Goal: Ask a question: Seek information or help from site administrators or community

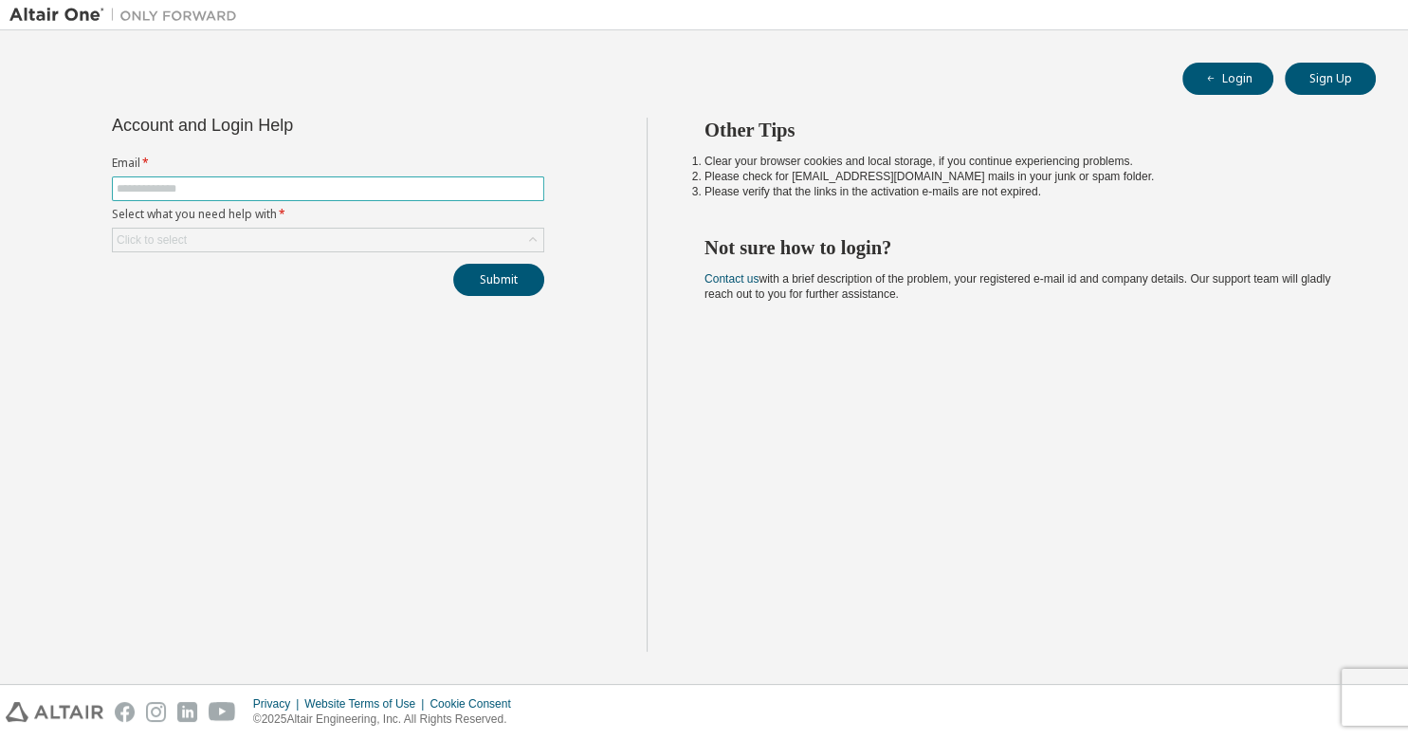
click at [332, 177] on span at bounding box center [328, 188] width 432 height 25
click at [329, 188] on input "text" at bounding box center [328, 188] width 423 height 15
type input "**********"
click at [233, 235] on div "Click to select" at bounding box center [328, 239] width 430 height 23
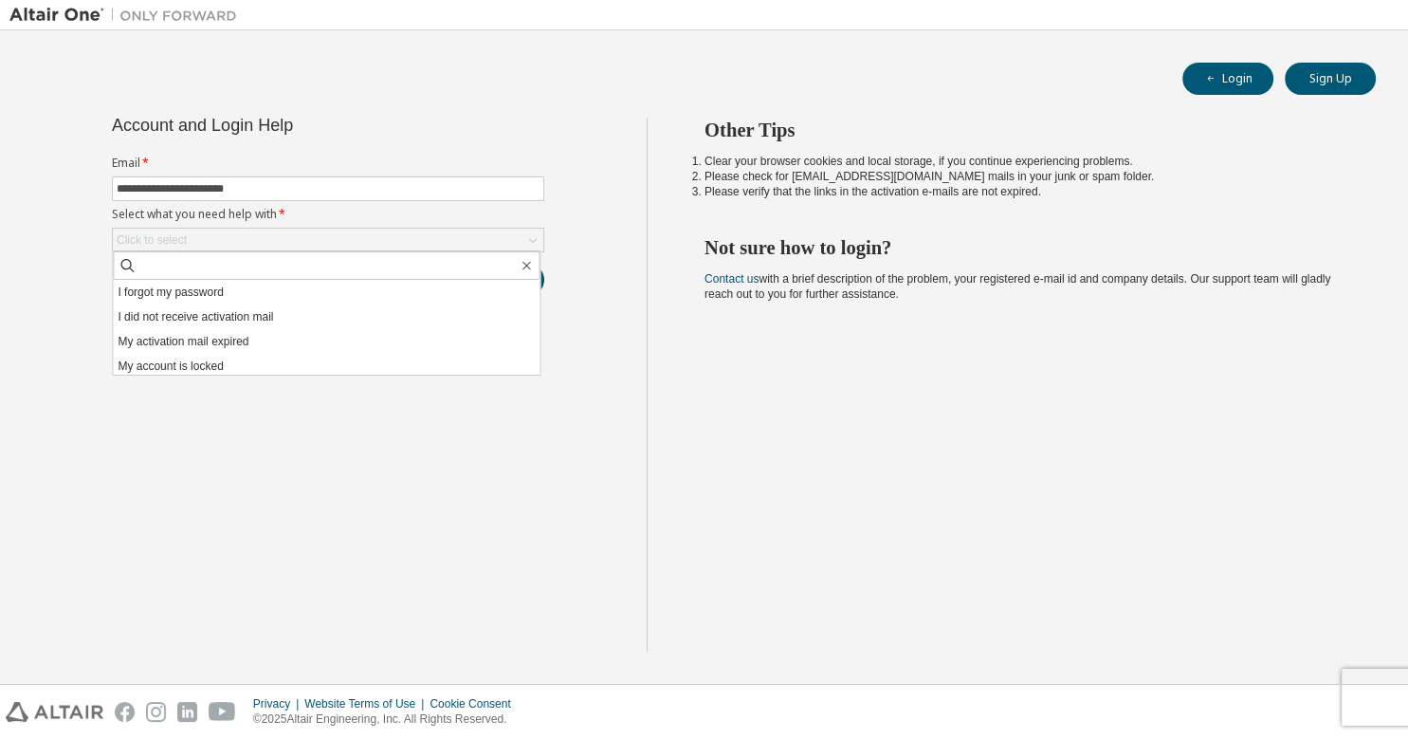
drag, startPoint x: 229, startPoint y: 299, endPoint x: 531, endPoint y: 316, distance: 302.0
click at [231, 299] on li "I forgot my password" at bounding box center [326, 292] width 427 height 25
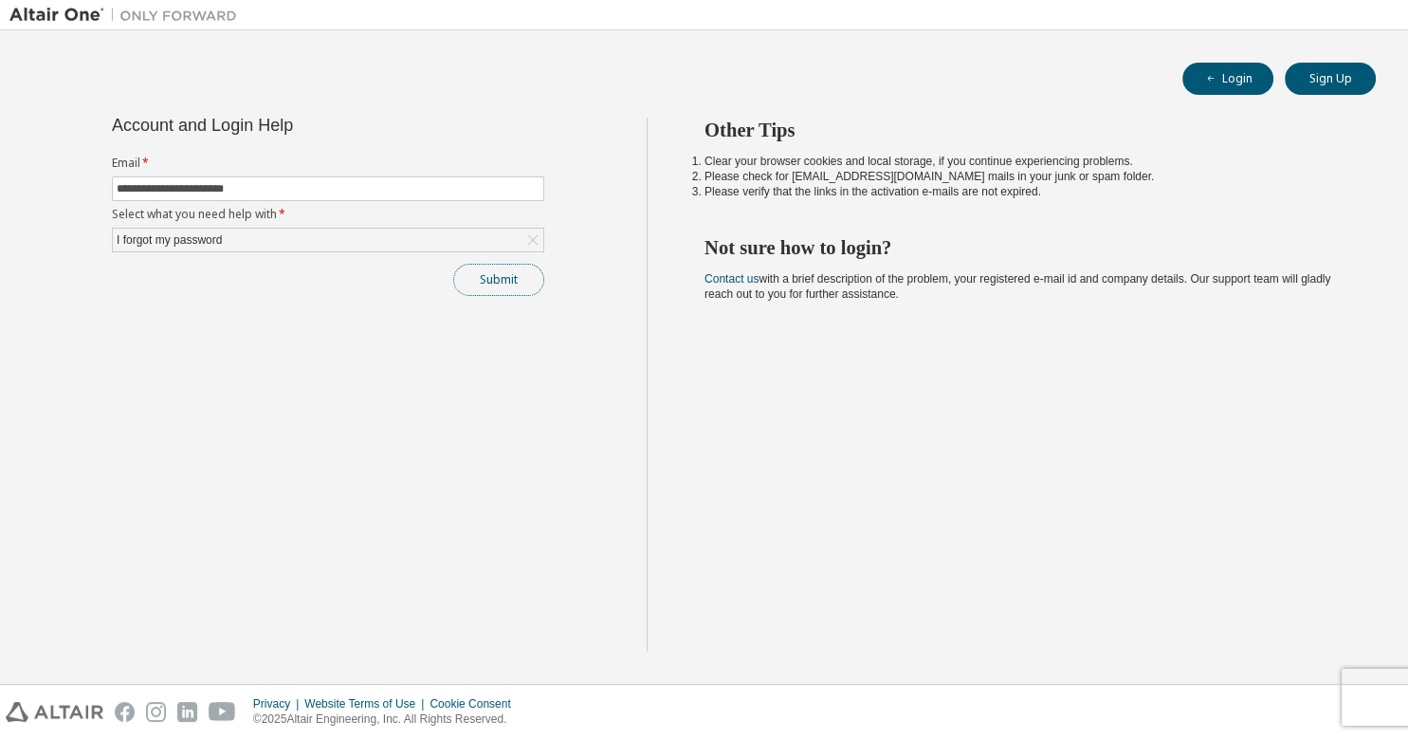
click at [489, 281] on button "Submit" at bounding box center [498, 280] width 91 height 32
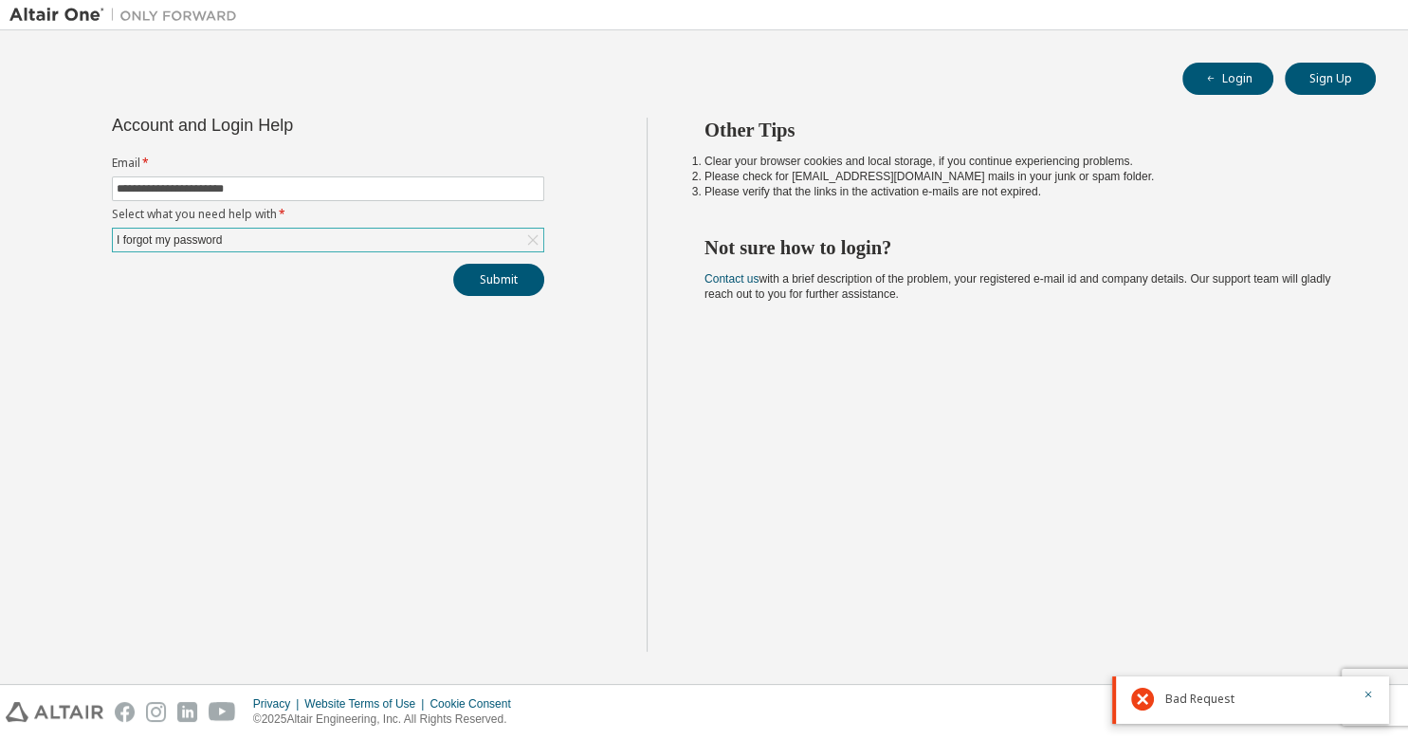
click at [537, 240] on icon at bounding box center [532, 239] width 19 height 19
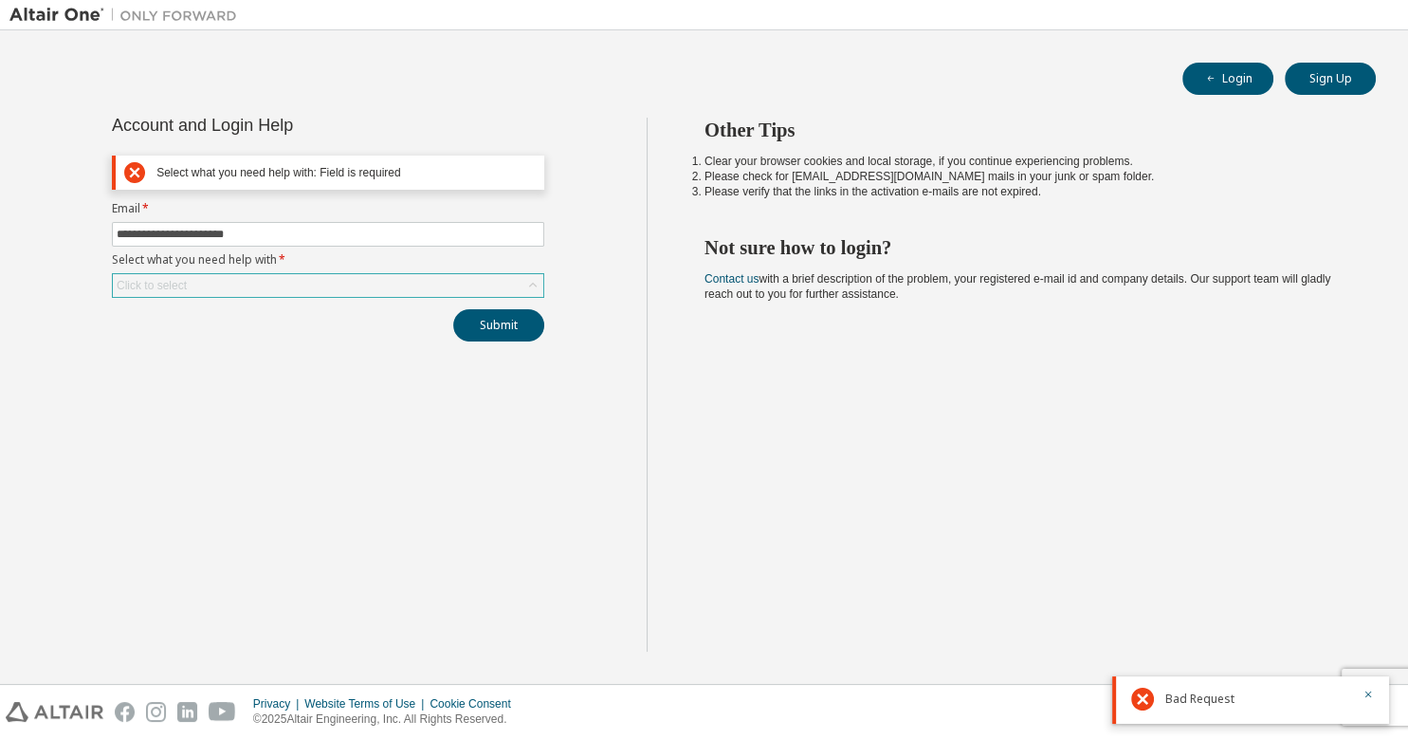
click at [381, 278] on div "Click to select" at bounding box center [328, 285] width 430 height 23
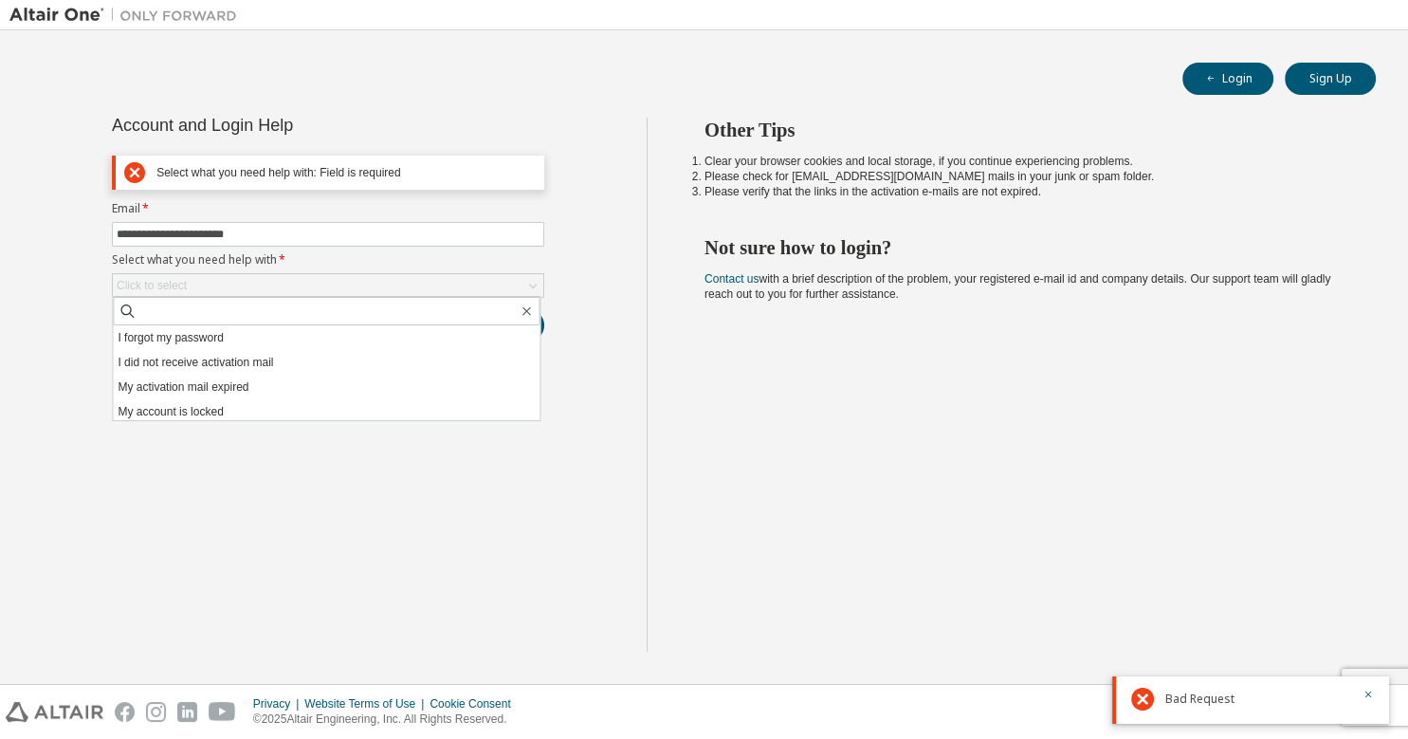
drag, startPoint x: 250, startPoint y: 366, endPoint x: 432, endPoint y: 366, distance: 182.0
click at [256, 366] on li "I did not receive activation mail" at bounding box center [326, 362] width 427 height 25
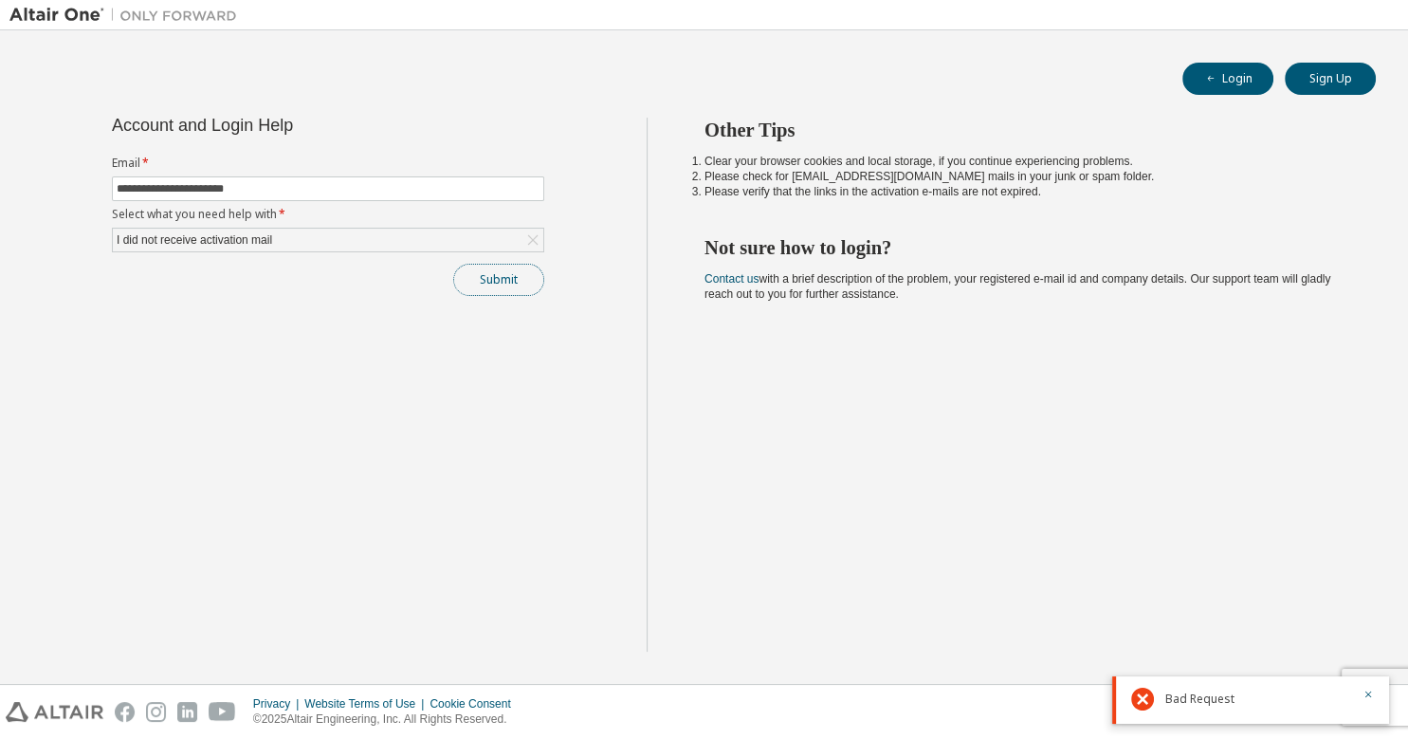
click at [488, 279] on button "Submit" at bounding box center [498, 280] width 91 height 32
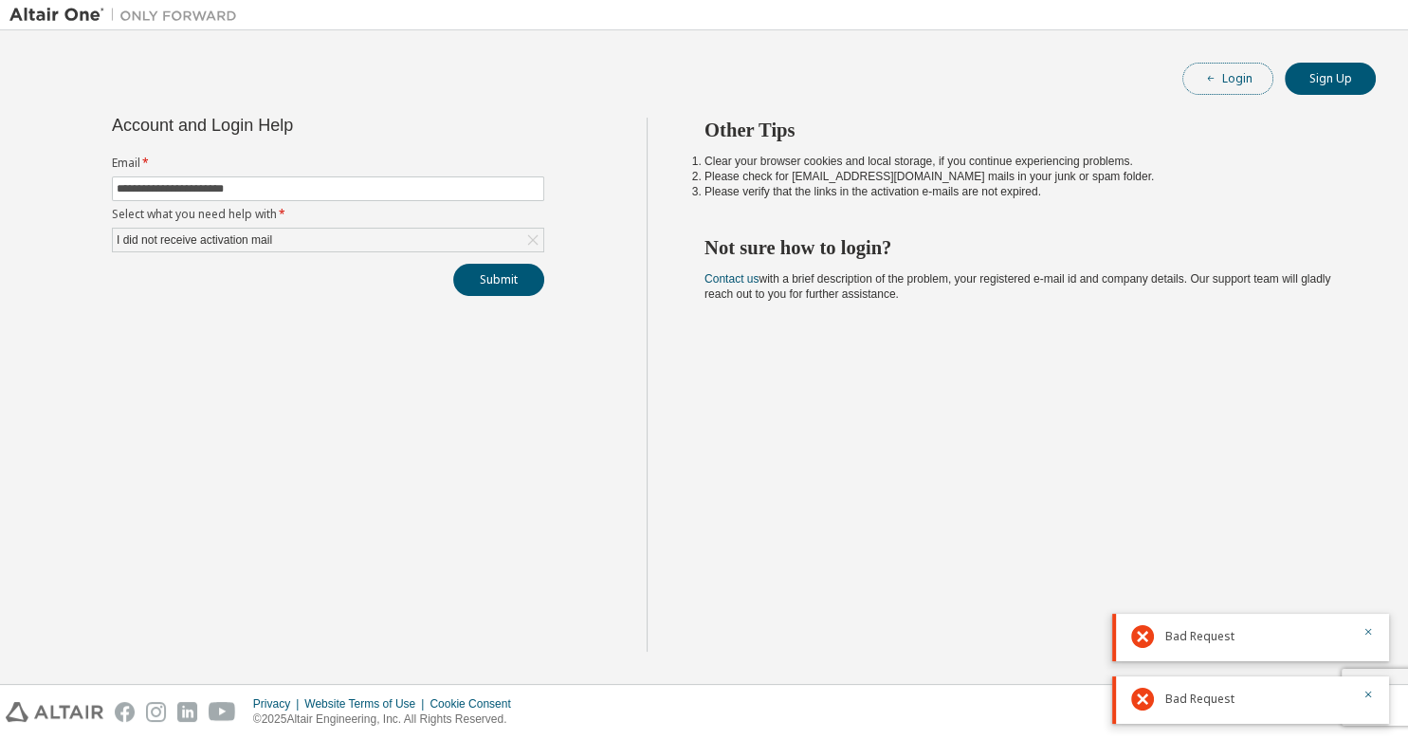
click at [1244, 82] on button "Login" at bounding box center [1227, 79] width 91 height 32
